Goal: Task Accomplishment & Management: Manage account settings

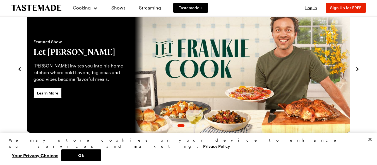
scroll to position [28, 0]
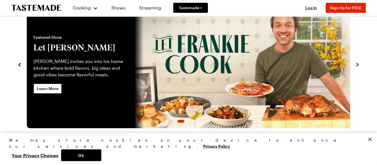
click at [357, 64] on icon "navigate to next item" at bounding box center [358, 65] width 6 height 6
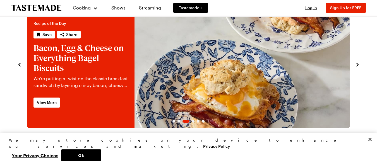
click at [357, 64] on icon "navigate to next item" at bounding box center [358, 65] width 6 height 6
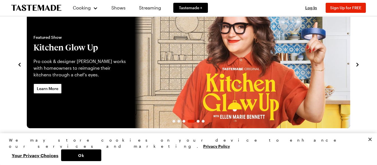
click at [357, 64] on icon "navigate to next item" at bounding box center [358, 65] width 6 height 6
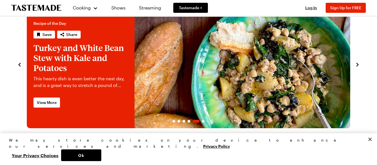
click at [357, 64] on icon "navigate to next item" at bounding box center [358, 65] width 6 height 6
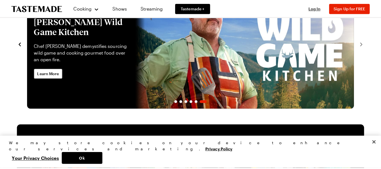
scroll to position [0, 0]
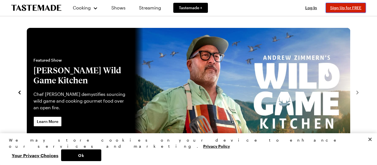
click at [343, 7] on span "Sign Up for FREE" at bounding box center [345, 7] width 31 height 5
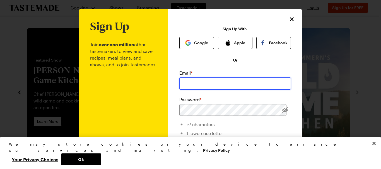
click at [203, 83] on input "email" at bounding box center [236, 84] width 112 height 12
type input "[EMAIL_ADDRESS][DOMAIN_NAME]"
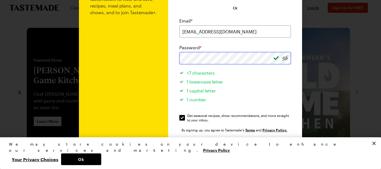
scroll to position [56, 0]
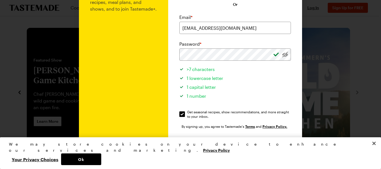
click at [243, 144] on button "Sign Up" at bounding box center [235, 146] width 71 height 12
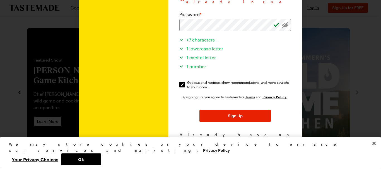
scroll to position [98, 0]
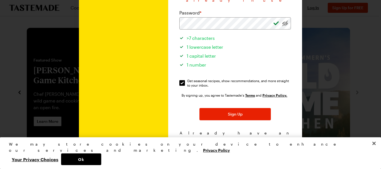
click at [257, 136] on span "Log In!" at bounding box center [262, 139] width 13 height 6
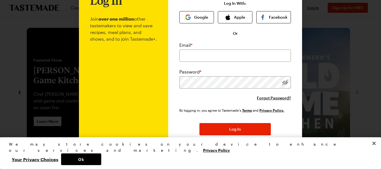
scroll to position [0, 0]
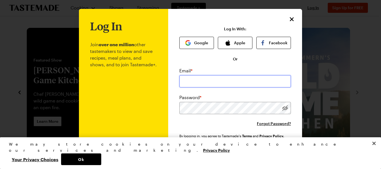
click at [205, 80] on input "email" at bounding box center [236, 81] width 112 height 12
type input "[EMAIL_ADDRESS][DOMAIN_NAME]"
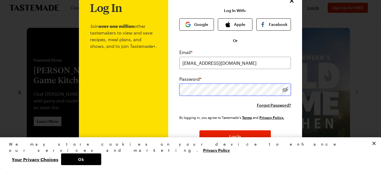
scroll to position [28, 0]
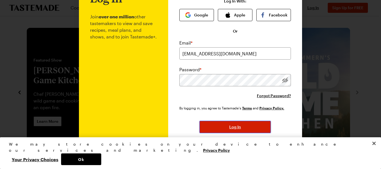
click at [241, 127] on button "Log In" at bounding box center [235, 127] width 71 height 12
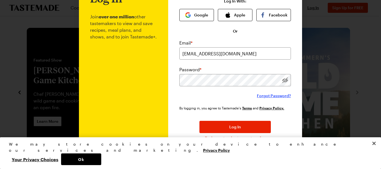
click at [275, 96] on span "Forgot Password?" at bounding box center [274, 96] width 34 height 6
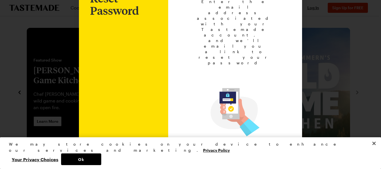
click at [219, 154] on input "email" at bounding box center [235, 160] width 89 height 12
type input "[EMAIL_ADDRESS][DOMAIN_NAME]"
click at [101, 161] on button "Ok" at bounding box center [81, 160] width 40 height 12
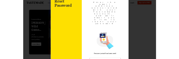
scroll to position [0, 0]
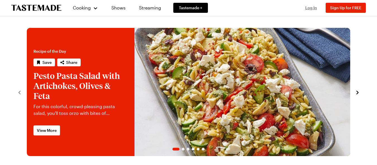
click at [312, 9] on span "Log In" at bounding box center [311, 7] width 12 height 5
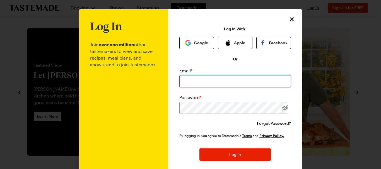
click at [218, 80] on input "email" at bounding box center [236, 81] width 112 height 12
type input "[EMAIL_ADDRESS][DOMAIN_NAME]"
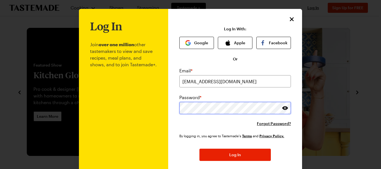
drag, startPoint x: 285, startPoint y: 108, endPoint x: 169, endPoint y: 111, distance: 115.9
click at [169, 111] on div "Log In Join over one million other tastemakers to view and save recipes, meal p…" at bounding box center [235, 107] width 134 height 196
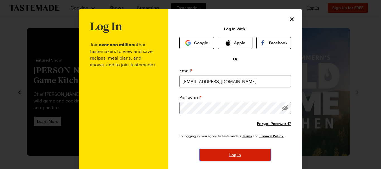
click at [255, 156] on button "Log In" at bounding box center [235, 155] width 71 height 12
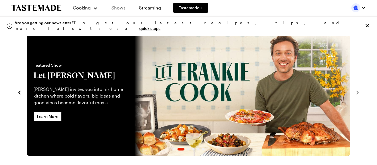
click at [116, 8] on link "Shows" at bounding box center [118, 8] width 25 height 16
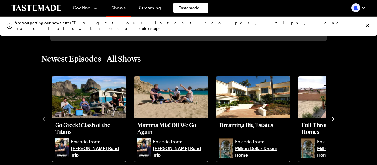
scroll to position [140, 0]
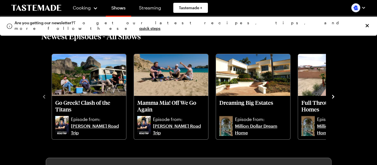
click at [333, 96] on icon "navigate to next item" at bounding box center [333, 97] width 2 height 4
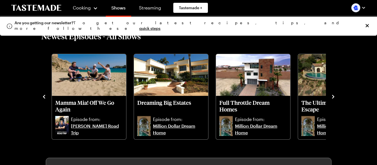
click at [333, 96] on icon "navigate to next item" at bounding box center [333, 97] width 2 height 4
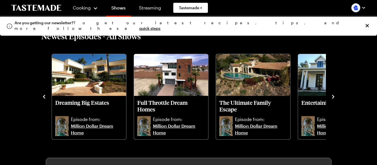
click at [333, 96] on icon "navigate to next item" at bounding box center [333, 97] width 2 height 4
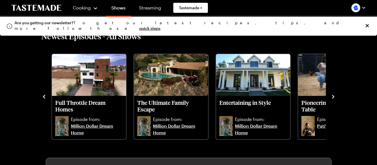
click at [333, 96] on icon "navigate to next item" at bounding box center [333, 97] width 2 height 4
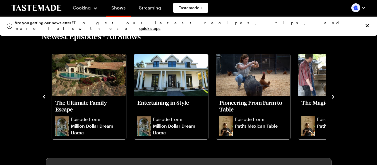
click at [333, 96] on icon "navigate to next item" at bounding box center [333, 97] width 2 height 4
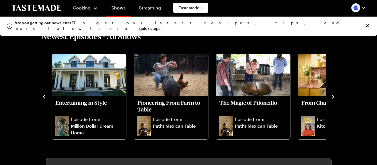
click at [333, 96] on icon "navigate to next item" at bounding box center [334, 97] width 6 height 6
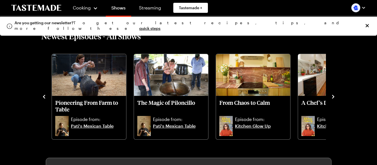
click at [333, 96] on icon "navigate to next item" at bounding box center [334, 97] width 6 height 6
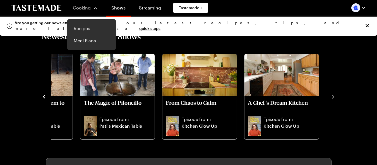
click at [86, 29] on link "Recipes" at bounding box center [91, 28] width 42 height 12
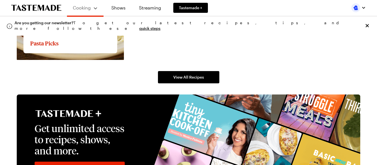
scroll to position [1117, 0]
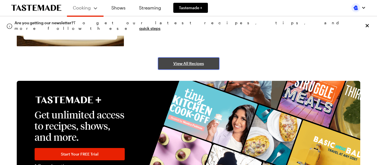
click at [190, 62] on span "View All Recipes" at bounding box center [188, 64] width 31 height 6
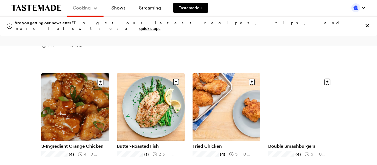
scroll to position [475, 0]
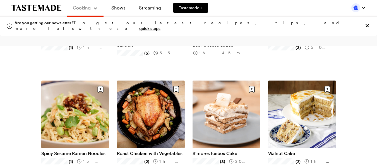
scroll to position [1033, 0]
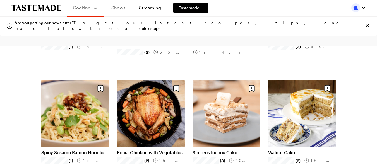
click at [116, 9] on link "Shows" at bounding box center [118, 8] width 25 height 16
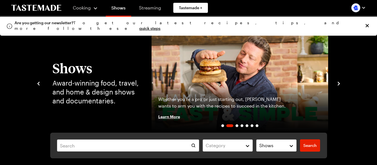
click at [147, 8] on link "Streaming" at bounding box center [149, 8] width 33 height 16
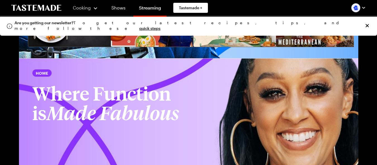
scroll to position [921, 0]
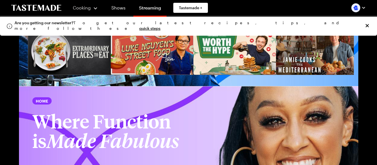
click at [313, 58] on img at bounding box center [318, 51] width 84 height 47
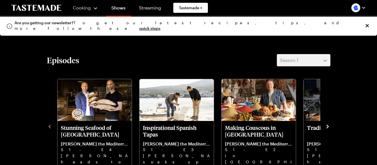
scroll to position [140, 0]
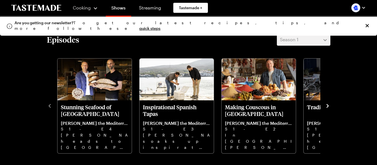
click at [329, 106] on icon "navigate to next item" at bounding box center [328, 106] width 6 height 6
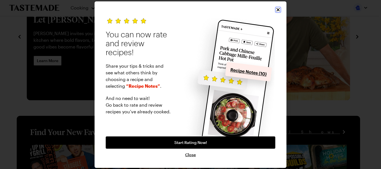
click at [280, 9] on icon "Close" at bounding box center [279, 10] width 6 height 6
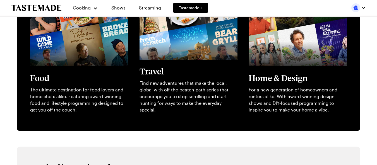
scroll to position [223, 0]
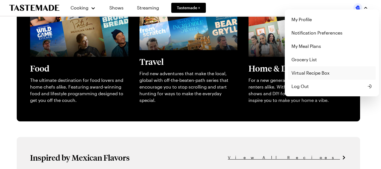
click at [310, 73] on link "Virtual Recipe Box" at bounding box center [332, 72] width 88 height 13
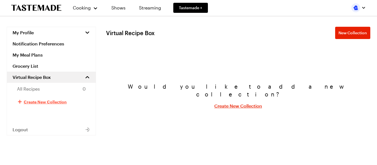
click at [52, 102] on span "Create New Collection" at bounding box center [45, 102] width 43 height 6
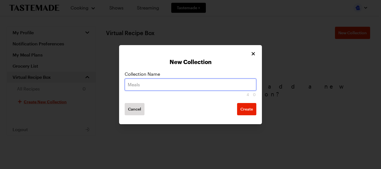
click at [146, 84] on input "text" at bounding box center [191, 85] width 132 height 12
type input "Pati Jinich"
click at [247, 109] on span "Create" at bounding box center [247, 110] width 13 height 6
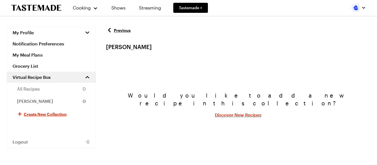
click at [238, 112] on link "Discover New Recipes" at bounding box center [238, 115] width 47 height 7
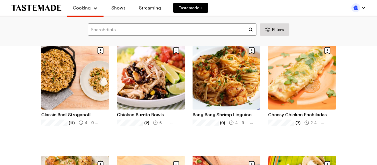
scroll to position [279, 0]
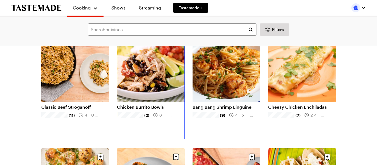
click at [152, 107] on link "Chicken Burrito Bowls" at bounding box center [151, 107] width 68 height 6
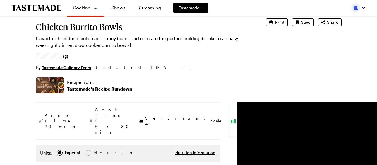
scroll to position [28, 0]
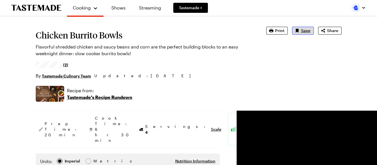
click at [307, 29] on span "Save" at bounding box center [305, 31] width 9 height 6
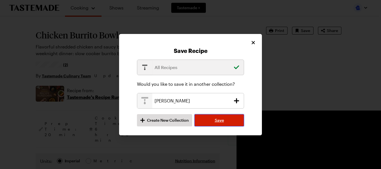
click at [221, 121] on span "Save" at bounding box center [219, 121] width 9 height 6
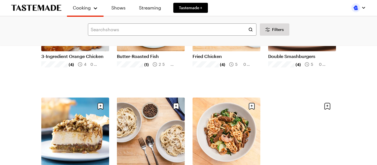
scroll to position [586, 0]
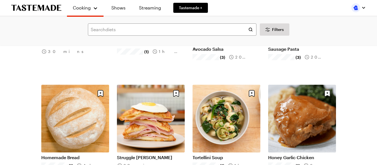
scroll to position [1285, 0]
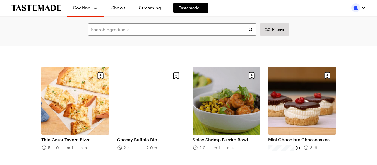
scroll to position [1759, 0]
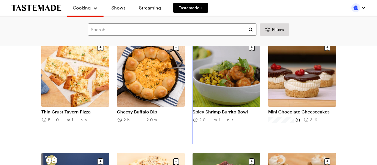
click at [227, 112] on link "Spicy Shrimp Burrito Bowl" at bounding box center [227, 112] width 68 height 6
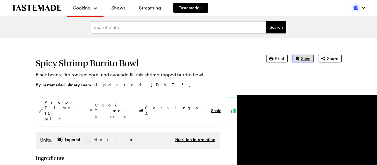
click at [311, 59] on button "Save" at bounding box center [303, 59] width 22 height 8
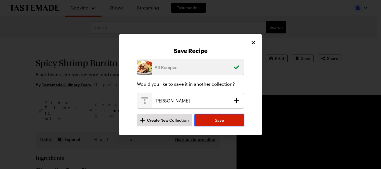
click at [219, 120] on span "Save" at bounding box center [219, 121] width 9 height 6
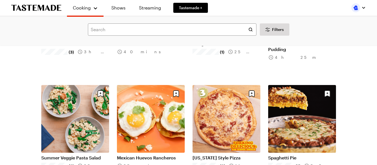
scroll to position [1955, 0]
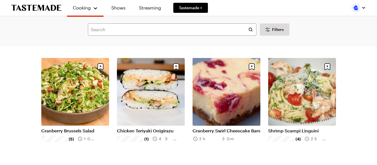
scroll to position [2206, 0]
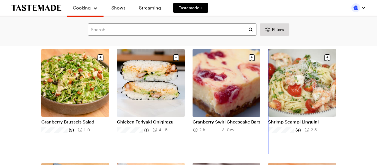
click at [294, 122] on link "Shrimp Scampi Linguini" at bounding box center [302, 122] width 68 height 6
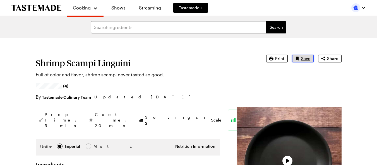
click at [309, 58] on span "Save" at bounding box center [305, 59] width 9 height 6
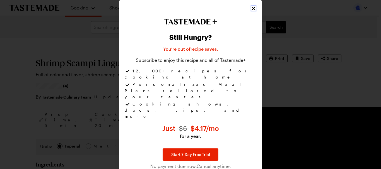
click at [254, 10] on icon "Close" at bounding box center [253, 8] width 3 height 3
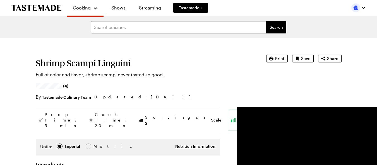
type textarea "x"
click at [132, 27] on input "text" at bounding box center [178, 27] width 175 height 12
type input "Pati Jiih recipes"
click at [266, 21] on button "Search" at bounding box center [276, 27] width 20 height 12
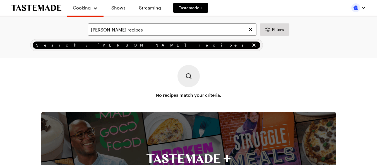
scroll to position [56, 0]
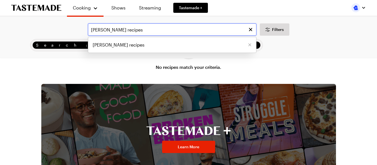
drag, startPoint x: 107, startPoint y: 29, endPoint x: 103, endPoint y: 29, distance: 4.2
click at [103, 29] on input "Pati Jiih recipes" at bounding box center [172, 29] width 169 height 12
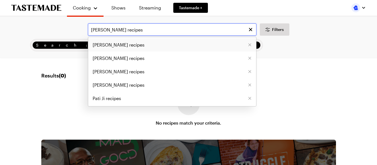
type input "Pati Jinich recipes"
click at [106, 44] on span "Pati Jinich recipes" at bounding box center [119, 45] width 52 height 7
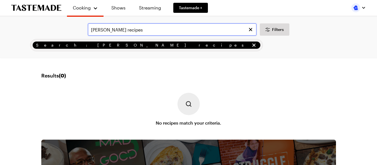
click at [134, 29] on input "Pati Jinich recipes" at bounding box center [172, 29] width 169 height 12
